Goal: Task Accomplishment & Management: Use online tool/utility

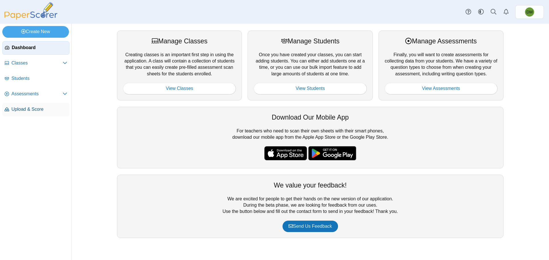
click at [45, 113] on link "Upload & Score" at bounding box center [35, 110] width 67 height 14
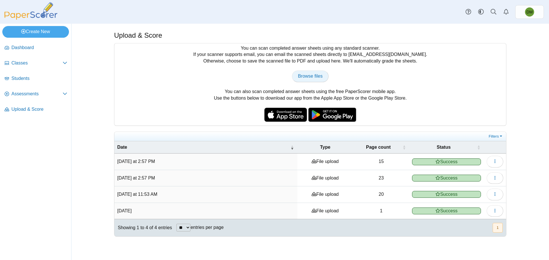
click at [311, 78] on span "Browse files" at bounding box center [310, 76] width 25 height 5
type input "**********"
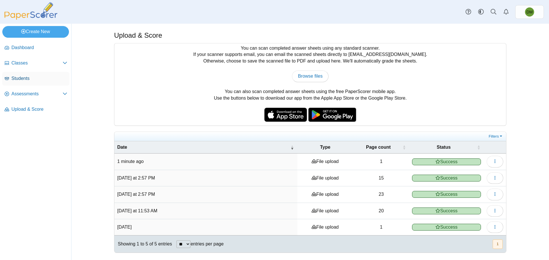
click at [45, 79] on span "Students" at bounding box center [39, 78] width 56 height 6
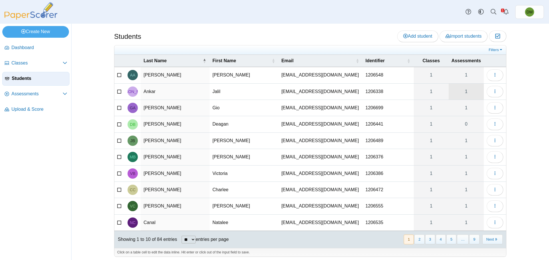
click at [466, 94] on link "1" at bounding box center [465, 92] width 35 height 16
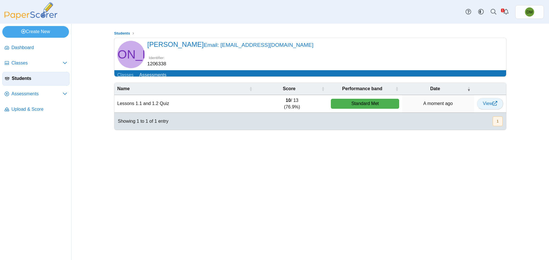
click at [492, 106] on icon at bounding box center [494, 103] width 5 height 5
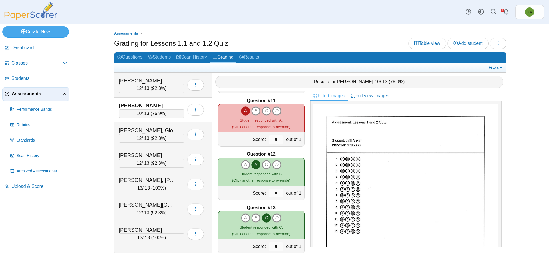
scroll to position [517, 0]
